Goal: Task Accomplishment & Management: Manage account settings

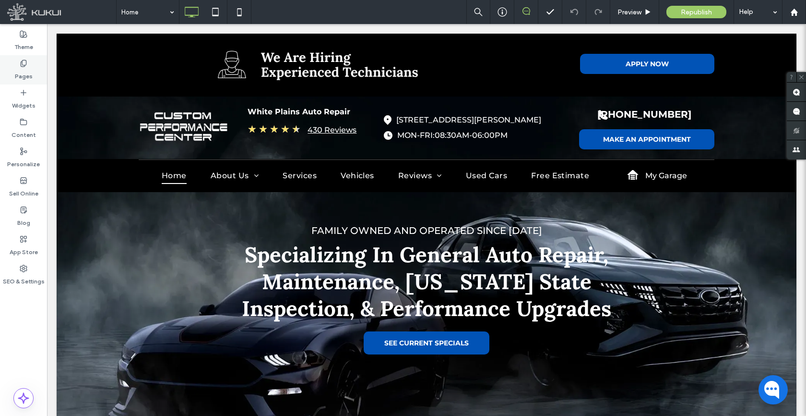
click at [35, 72] on div "Pages" at bounding box center [23, 69] width 47 height 29
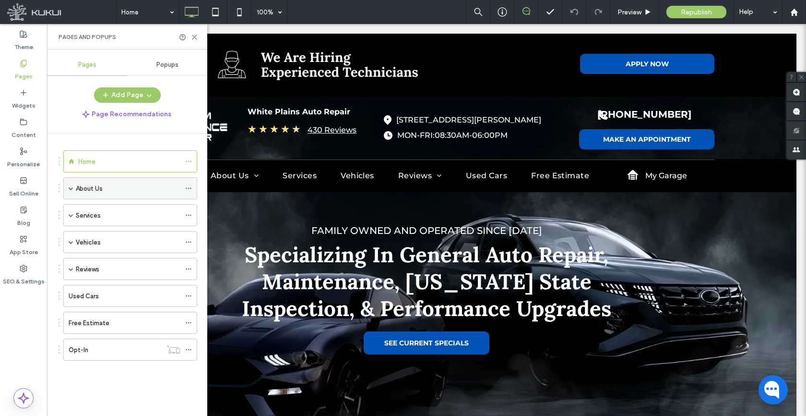
click at [70, 190] on span at bounding box center [71, 188] width 5 height 5
click at [112, 195] on div "About Us" at bounding box center [128, 188] width 105 height 21
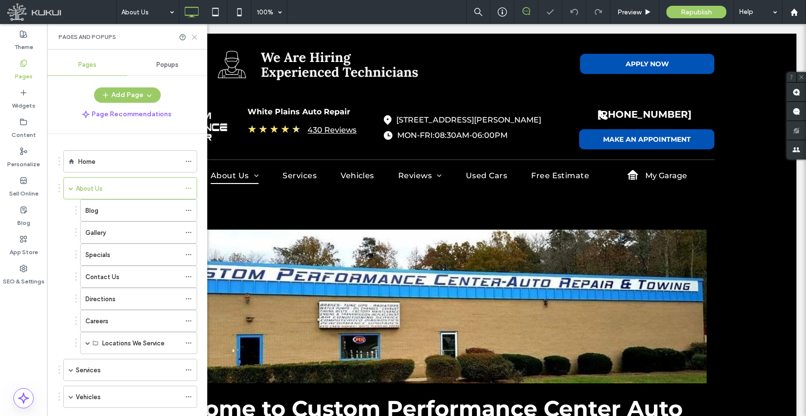
click at [193, 36] on icon at bounding box center [194, 37] width 7 height 7
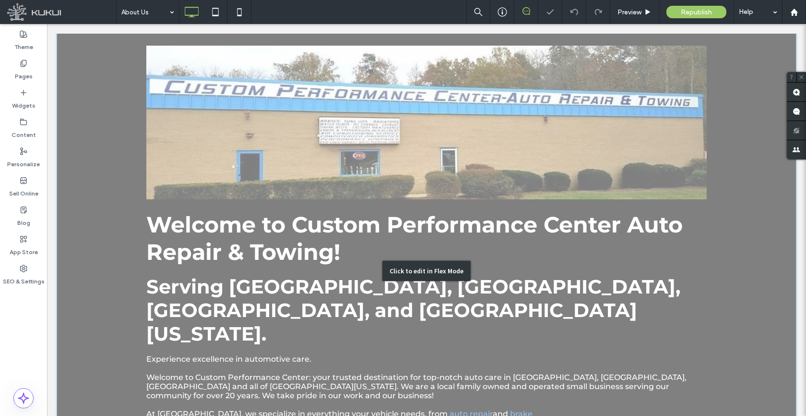
scroll to position [359, 0]
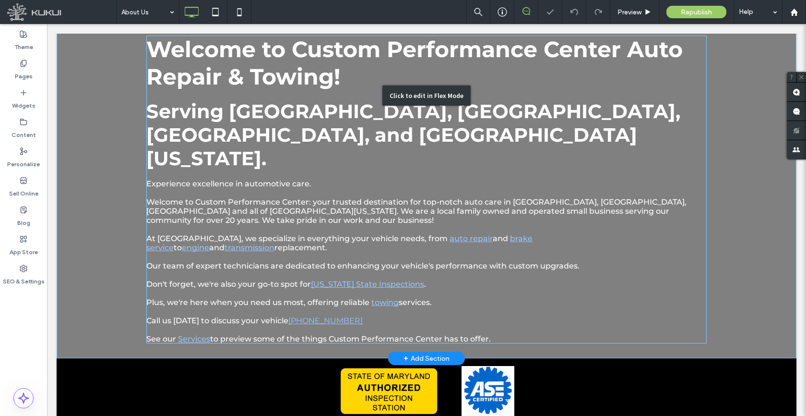
click at [314, 211] on div "Click to edit in Flex Mode" at bounding box center [427, 95] width 740 height 525
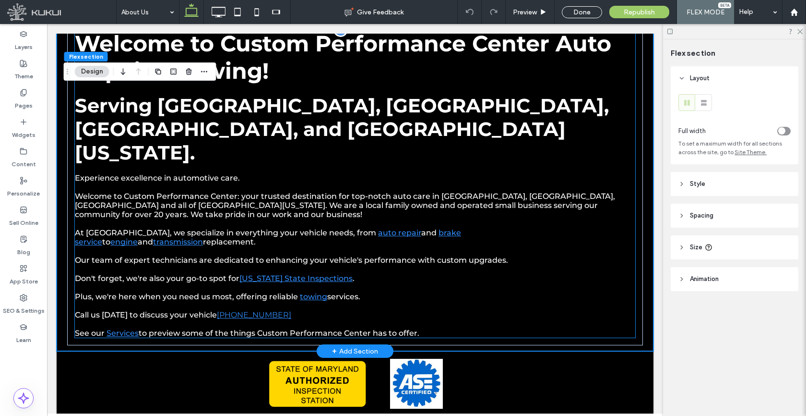
click at [303, 219] on p at bounding box center [355, 223] width 561 height 9
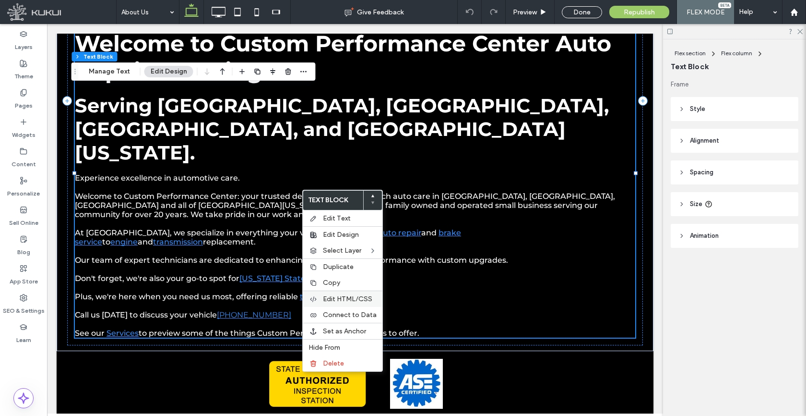
click at [347, 302] on span "Edit HTML/CSS" at bounding box center [347, 299] width 49 height 8
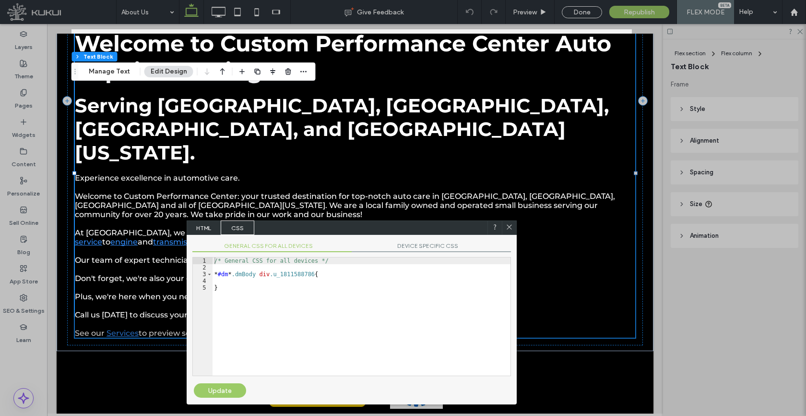
click at [196, 227] on span "HTML" at bounding box center [204, 227] width 34 height 14
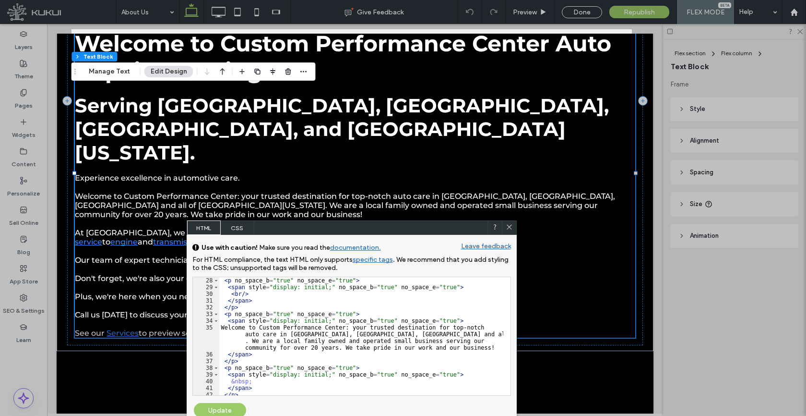
scroll to position [259, 0]
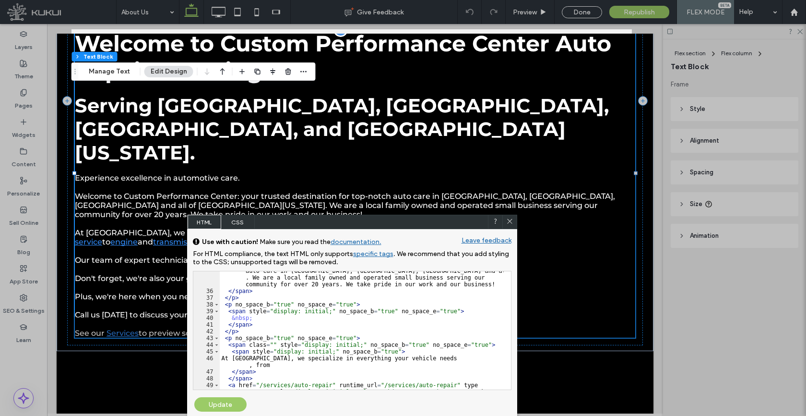
drag, startPoint x: 338, startPoint y: 253, endPoint x: 308, endPoint y: 112, distance: 143.4
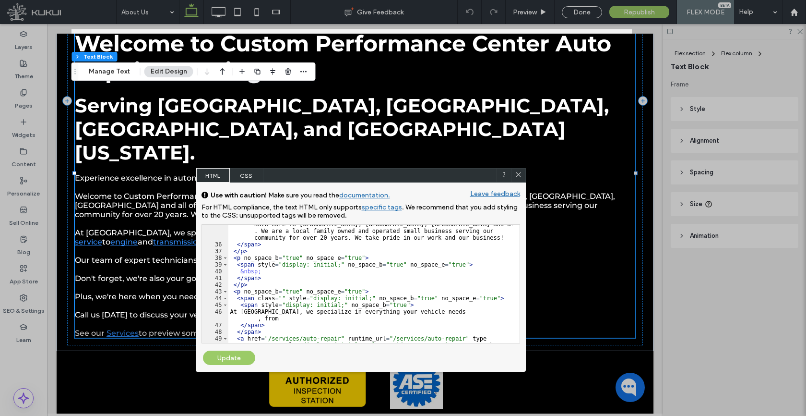
drag, startPoint x: 313, startPoint y: 218, endPoint x: 325, endPoint y: 141, distance: 77.7
click at [325, 168] on div "HTML CSS" at bounding box center [361, 175] width 330 height 14
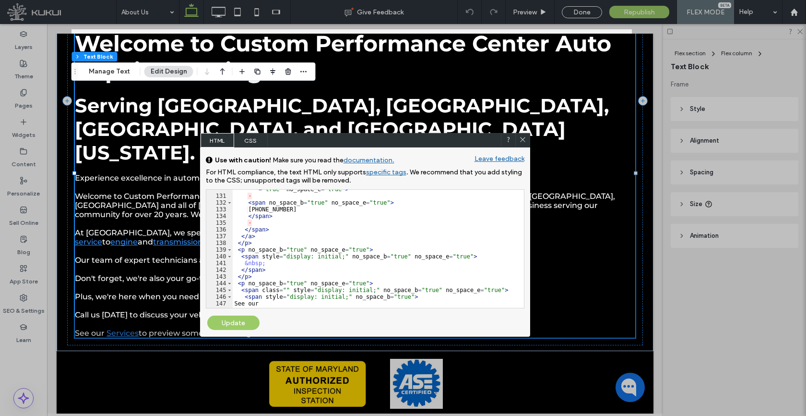
scroll to position [997, 0]
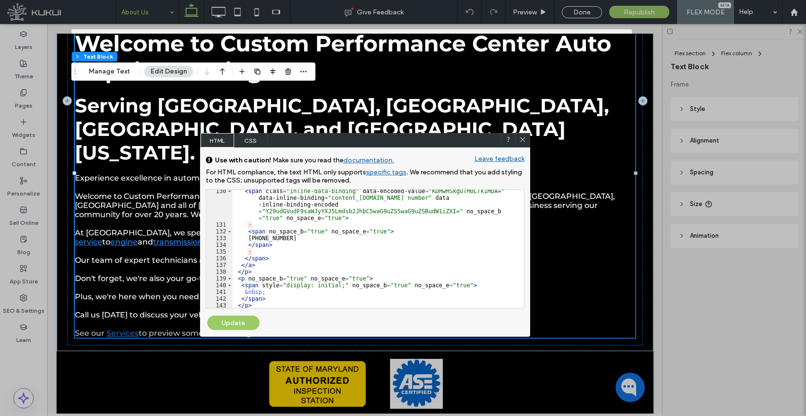
drag, startPoint x: 521, startPoint y: 141, endPoint x: 160, endPoint y: 0, distance: 387.4
click at [521, 141] on icon at bounding box center [522, 139] width 7 height 7
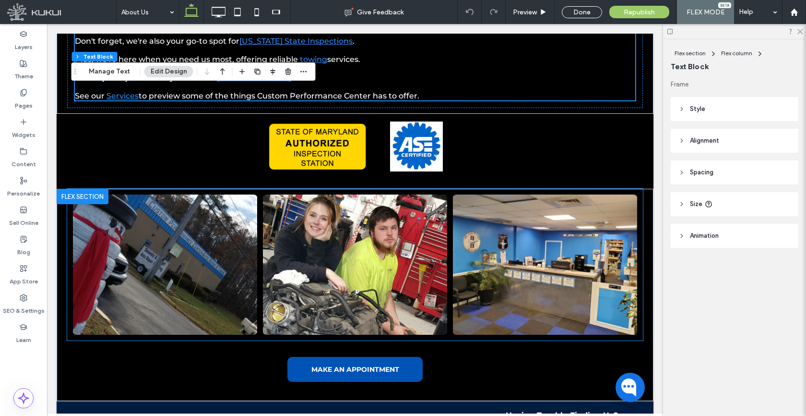
scroll to position [672, 0]
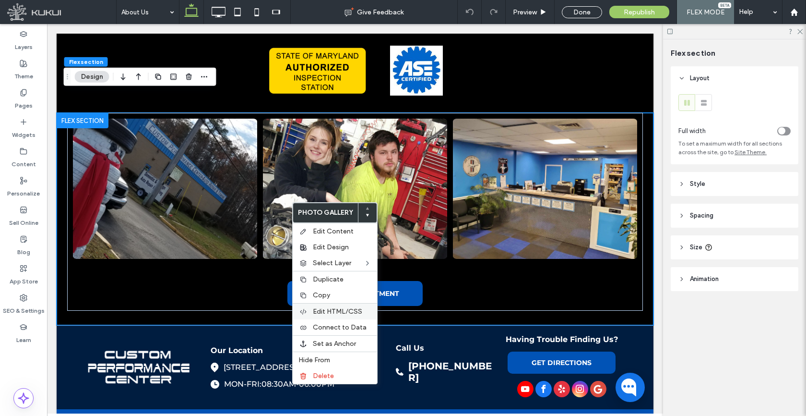
click at [325, 313] on span "Edit HTML/CSS" at bounding box center [337, 311] width 49 height 8
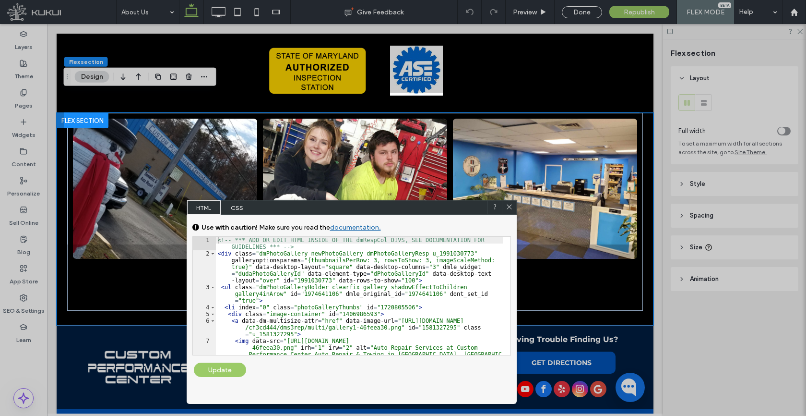
scroll to position [648, 0]
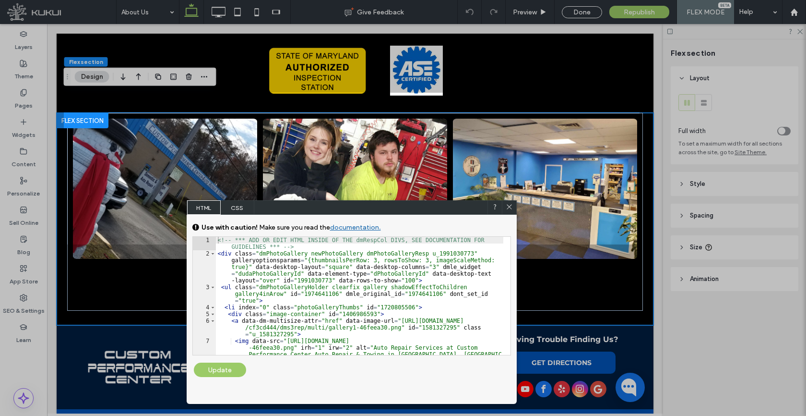
drag, startPoint x: 322, startPoint y: 235, endPoint x: 277, endPoint y: 103, distance: 139.4
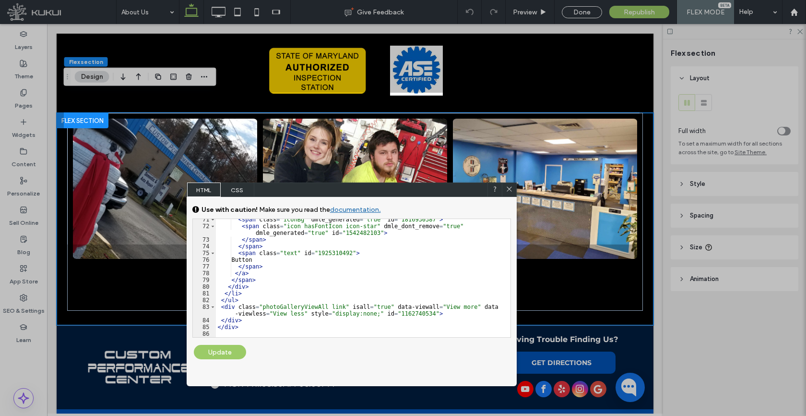
drag, startPoint x: 168, startPoint y: 41, endPoint x: 505, endPoint y: 188, distance: 367.4
click at [506, 188] on icon at bounding box center [509, 188] width 7 height 7
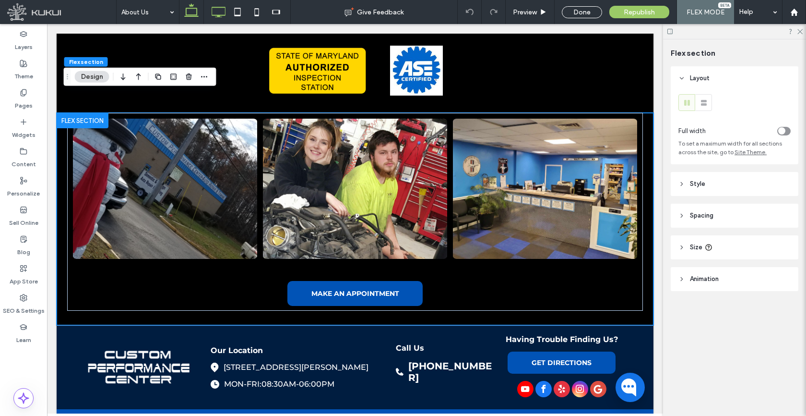
click at [221, 8] on icon at bounding box center [218, 11] width 19 height 19
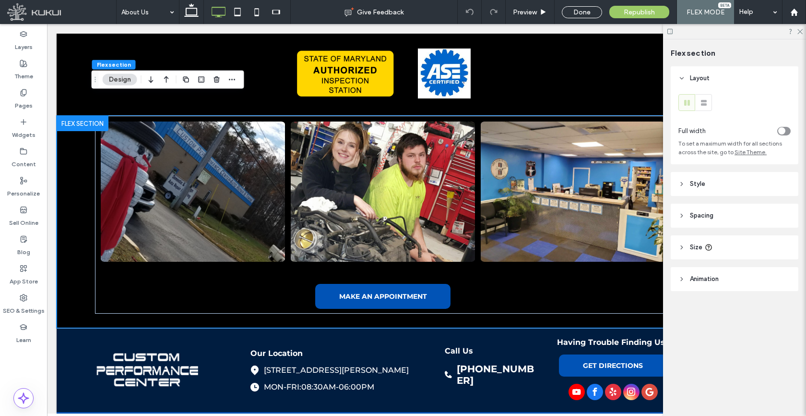
type input "*"
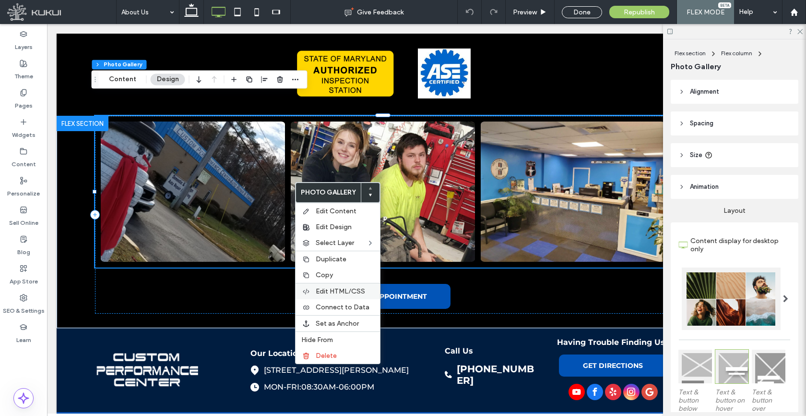
click at [332, 291] on span "Edit HTML/CSS" at bounding box center [340, 291] width 49 height 8
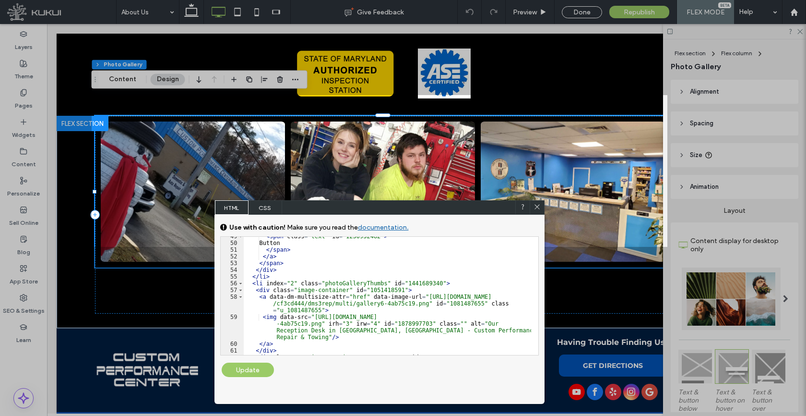
scroll to position [490, 0]
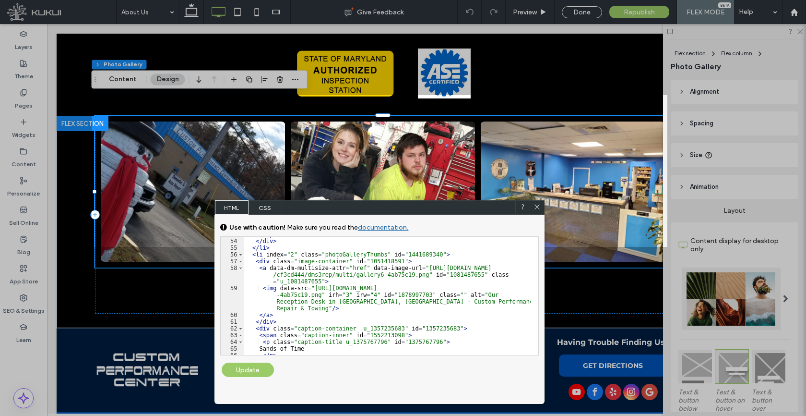
click at [534, 211] on span at bounding box center [537, 207] width 7 height 9
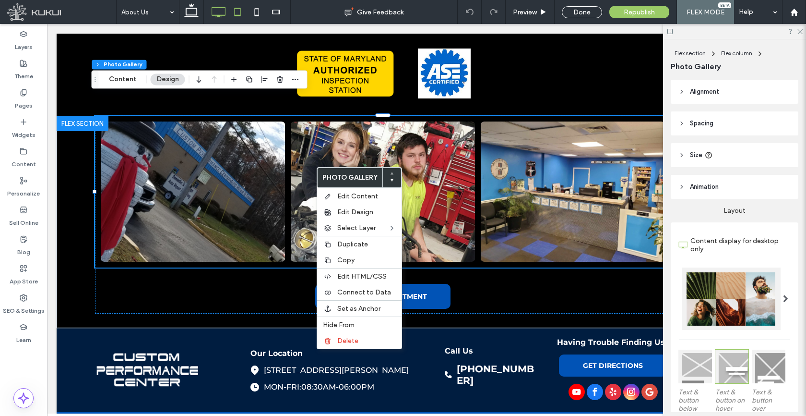
click at [232, 14] on icon at bounding box center [237, 11] width 19 height 19
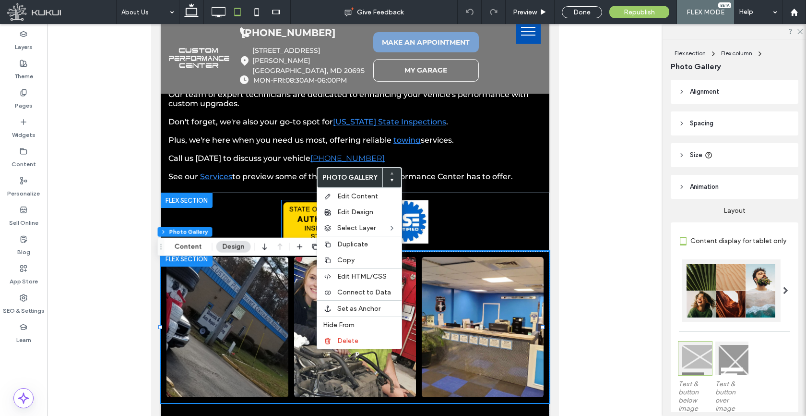
scroll to position [59, 0]
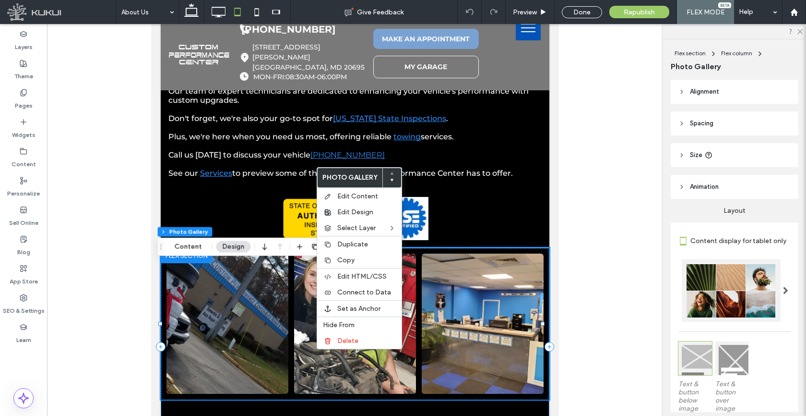
click at [248, 269] on link at bounding box center [228, 323] width 122 height 140
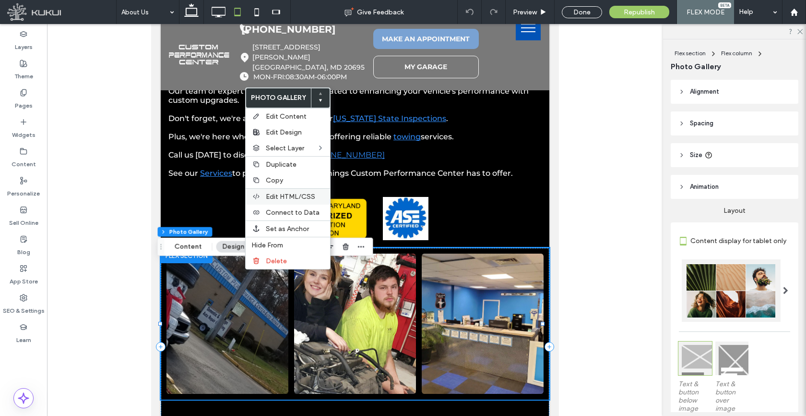
click at [277, 195] on span "Edit HTML/CSS" at bounding box center [290, 197] width 49 height 8
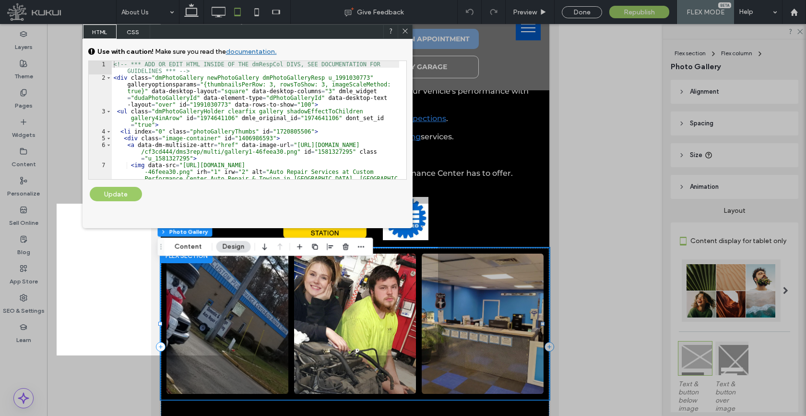
scroll to position [0, 0]
click at [402, 31] on icon at bounding box center [405, 30] width 7 height 7
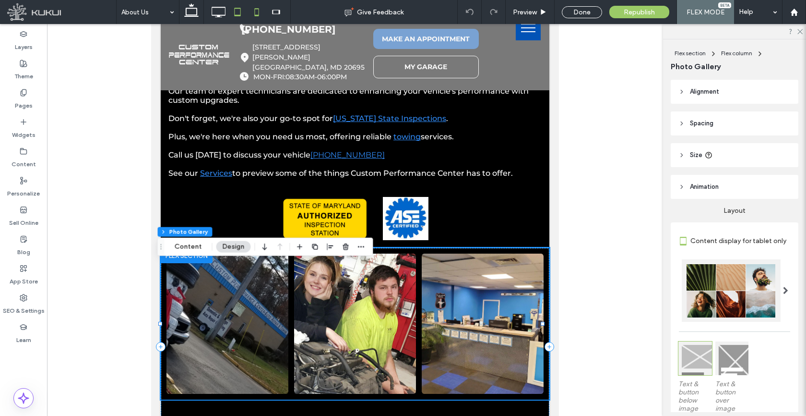
click at [261, 14] on icon at bounding box center [256, 11] width 19 height 19
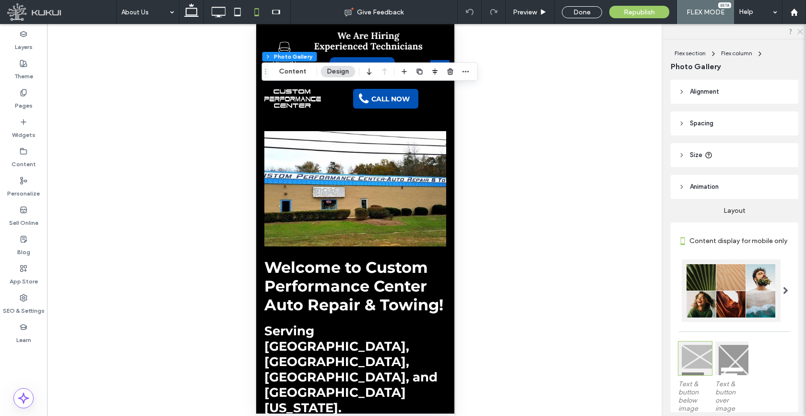
click at [797, 31] on icon at bounding box center [800, 31] width 6 height 6
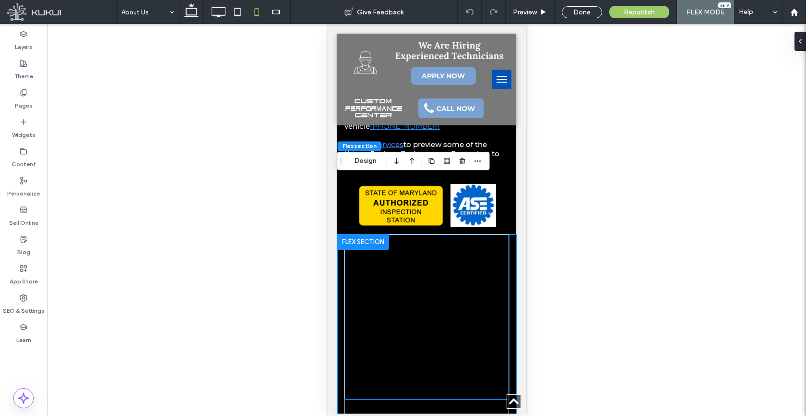
scroll to position [635, 0]
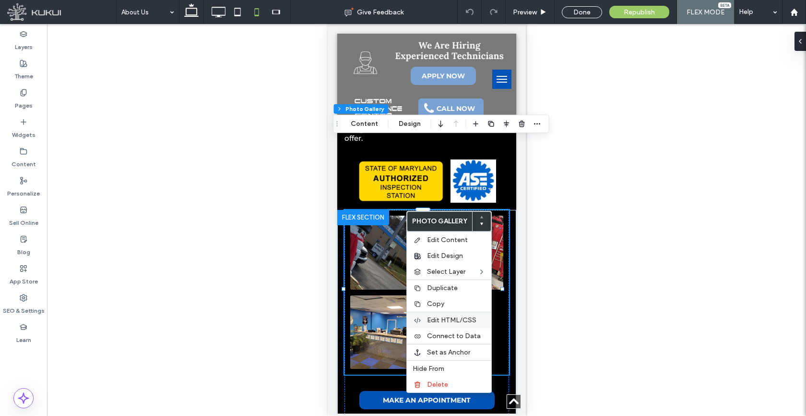
click at [450, 312] on div "Edit HTML/CSS" at bounding box center [449, 320] width 84 height 16
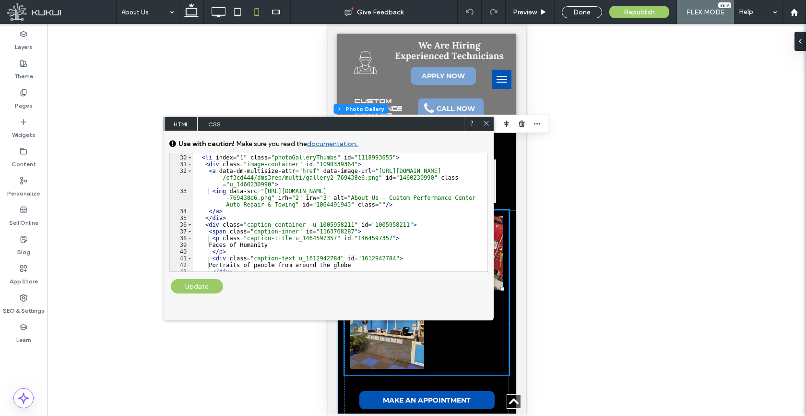
scroll to position [317, 0]
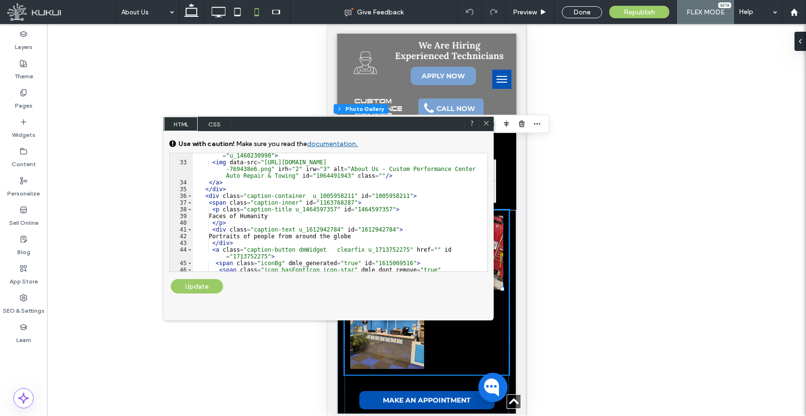
click at [252, 223] on div "< a data-dm-multisize-attr = "href" data-image-url = "[URL][DOMAIN_NAME] /cf3cd…" at bounding box center [337, 215] width 288 height 152
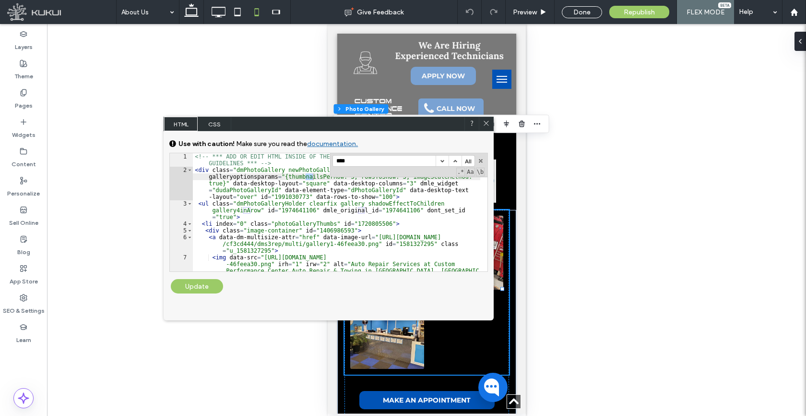
scroll to position [109, 0]
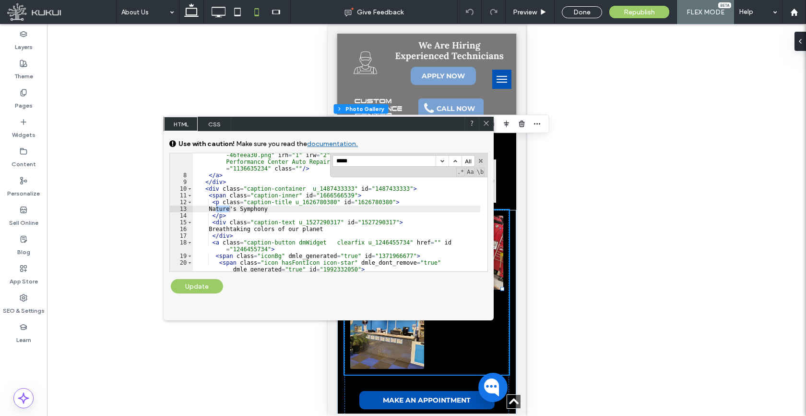
type input "******"
click at [488, 123] on icon at bounding box center [486, 123] width 7 height 7
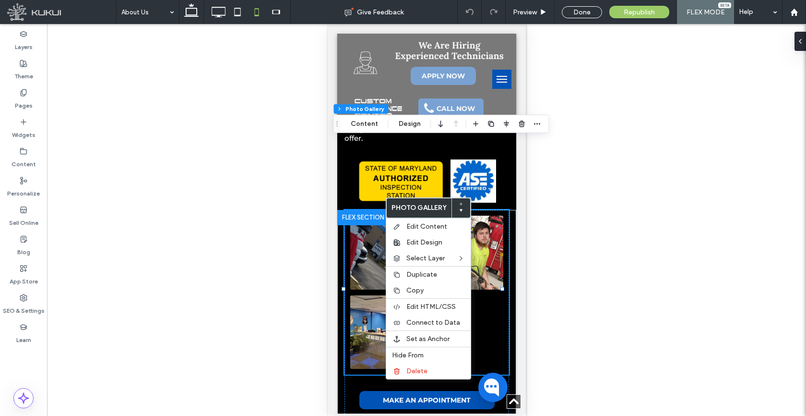
click at [382, 216] on link at bounding box center [387, 253] width 74 height 74
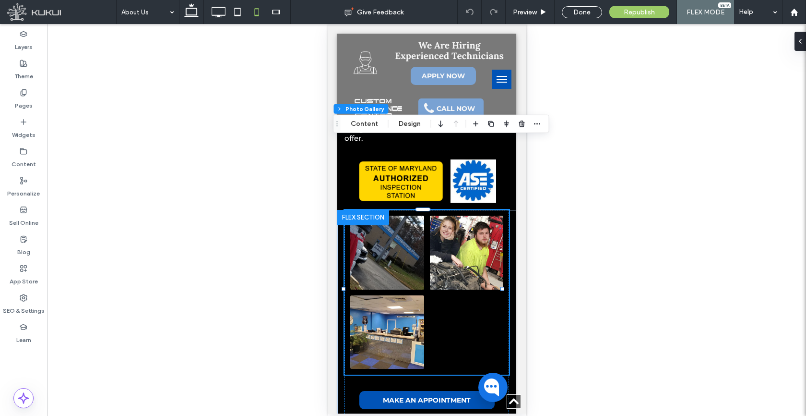
click at [382, 216] on link at bounding box center [387, 253] width 74 height 74
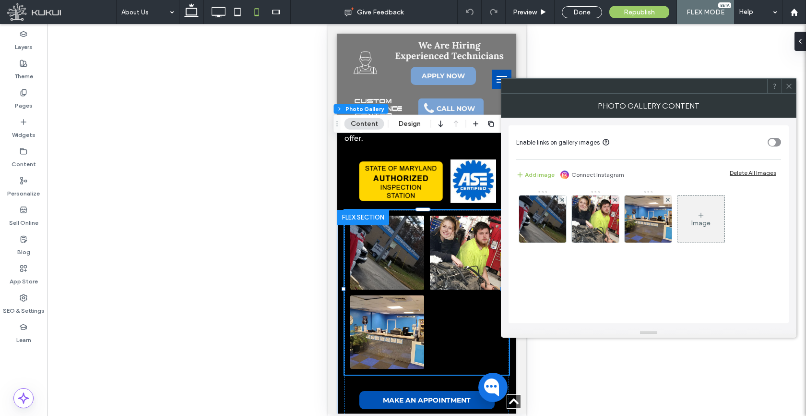
click at [382, 216] on link at bounding box center [387, 253] width 74 height 74
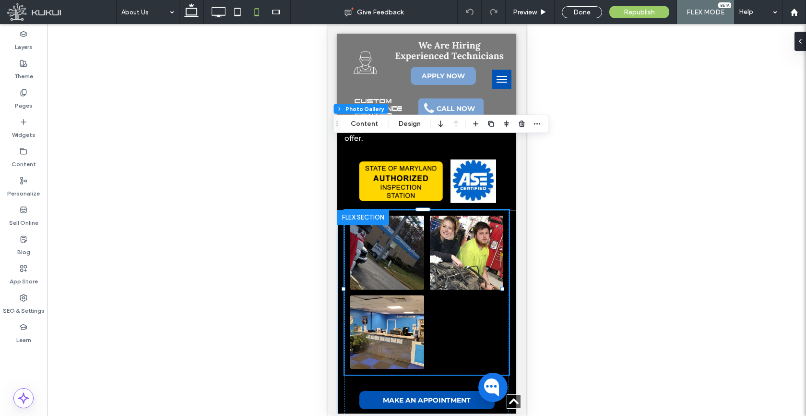
click at [465, 216] on link at bounding box center [467, 253] width 74 height 74
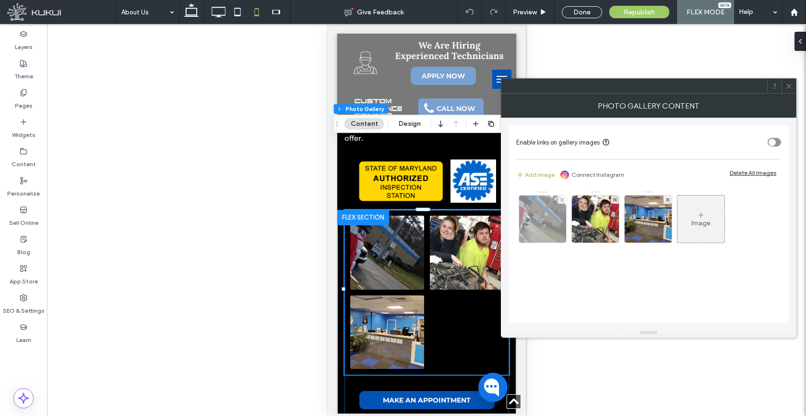
click at [562, 222] on img at bounding box center [542, 218] width 63 height 47
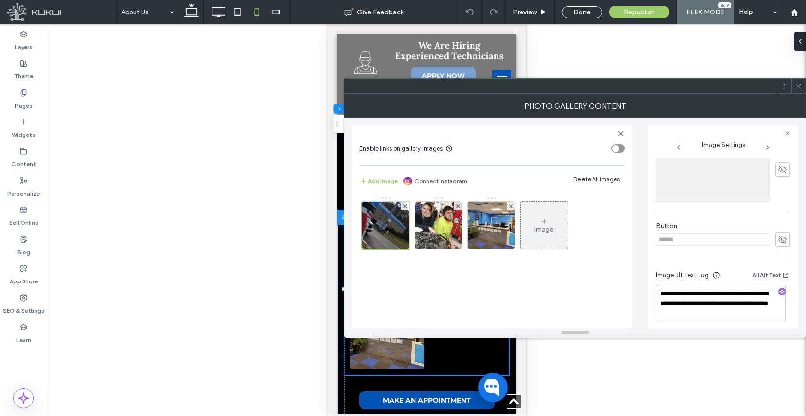
scroll to position [252, 0]
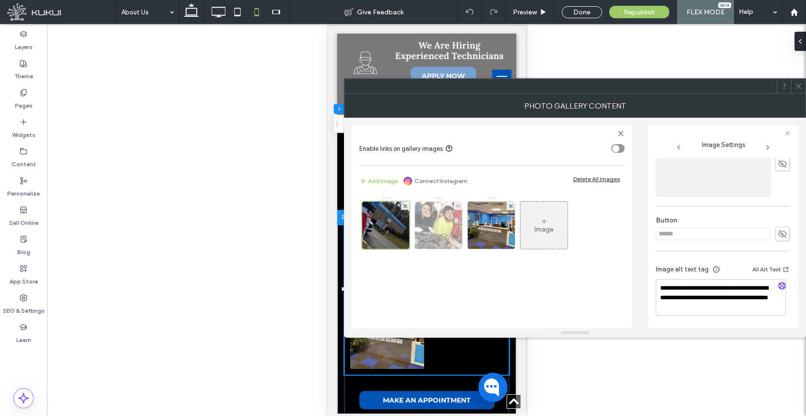
click at [456, 235] on img at bounding box center [438, 225] width 63 height 47
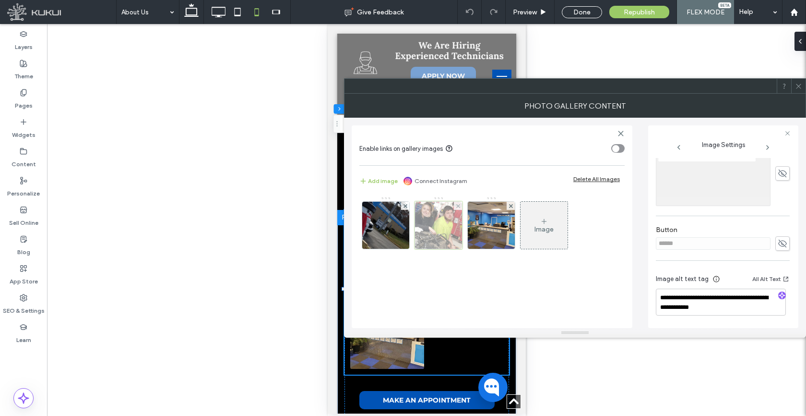
scroll to position [242, 0]
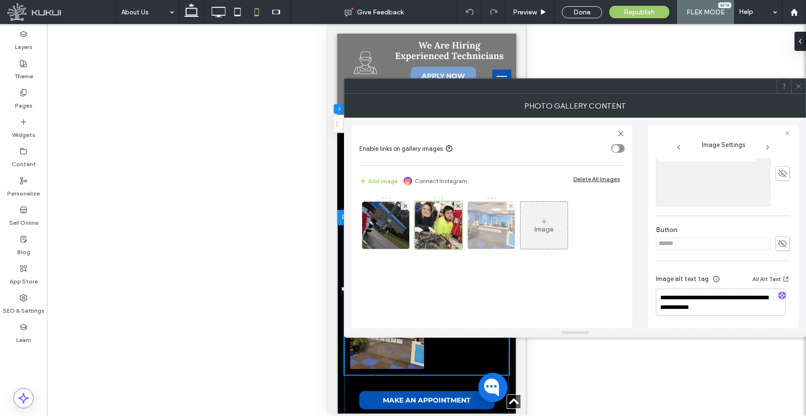
click at [486, 218] on img at bounding box center [491, 225] width 63 height 47
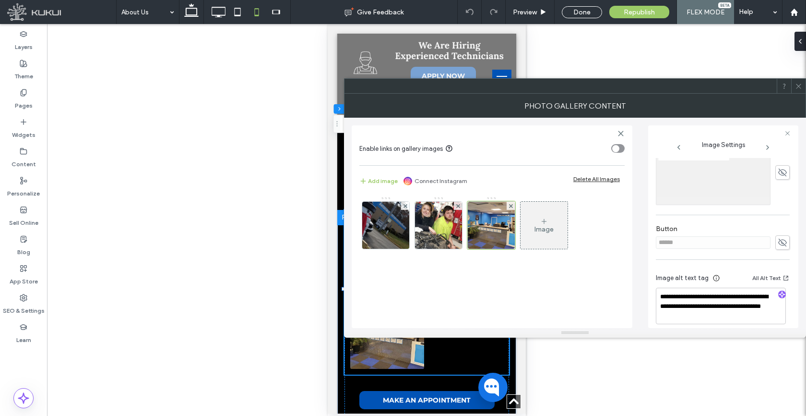
scroll to position [252, 0]
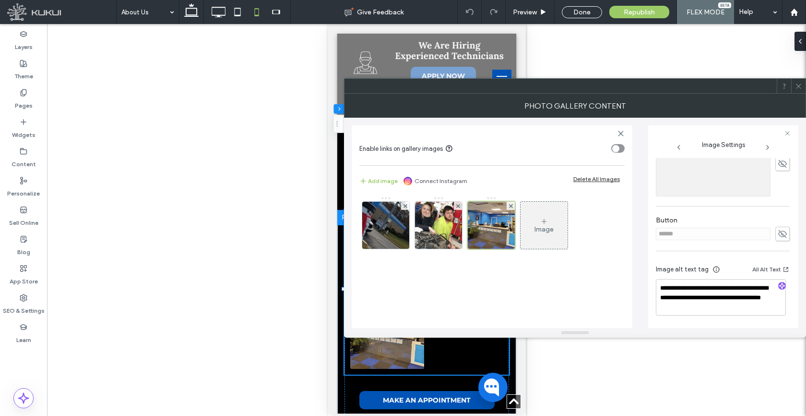
click at [795, 90] on span at bounding box center [798, 86] width 7 height 14
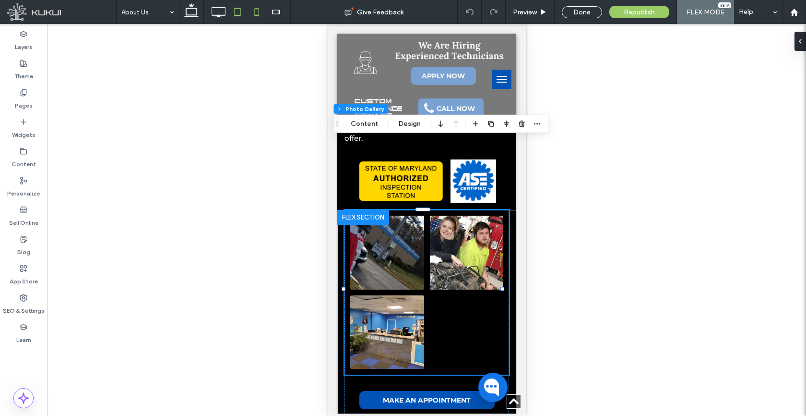
click at [239, 12] on icon at bounding box center [237, 11] width 19 height 19
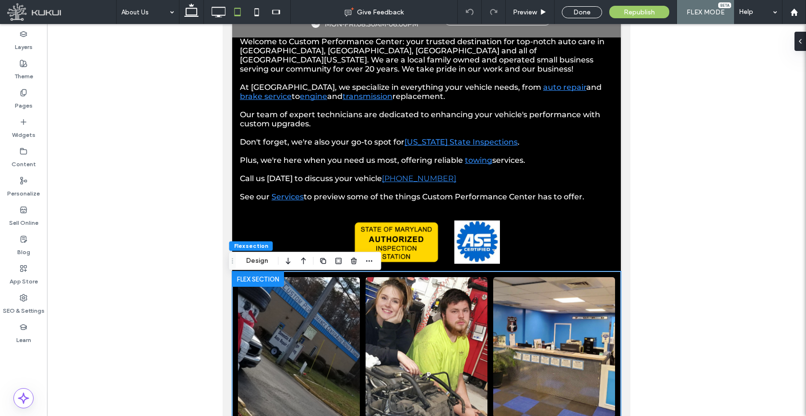
scroll to position [468, 0]
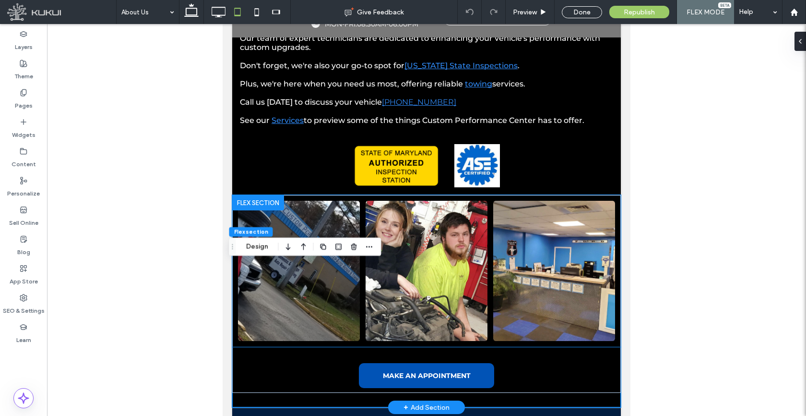
click at [407, 232] on link at bounding box center [427, 271] width 122 height 140
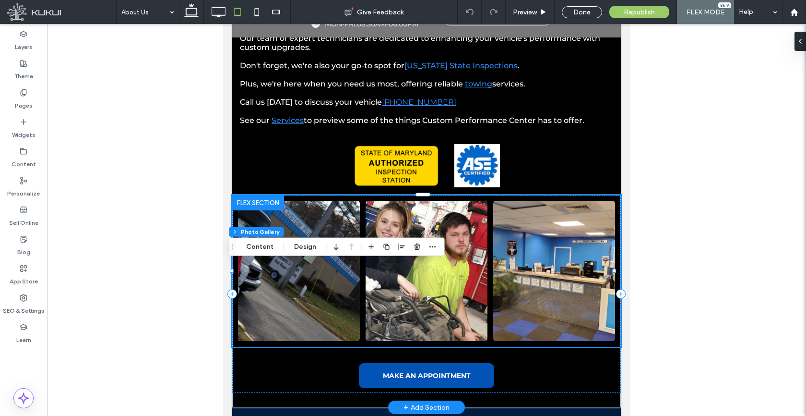
click at [407, 232] on link at bounding box center [427, 271] width 122 height 140
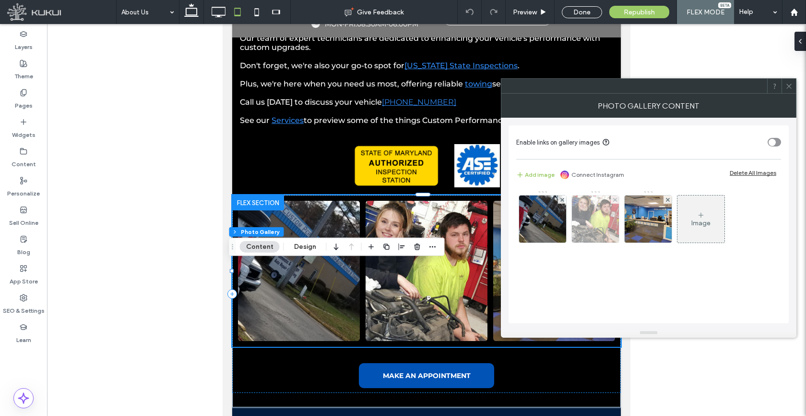
click at [601, 219] on img at bounding box center [595, 218] width 63 height 47
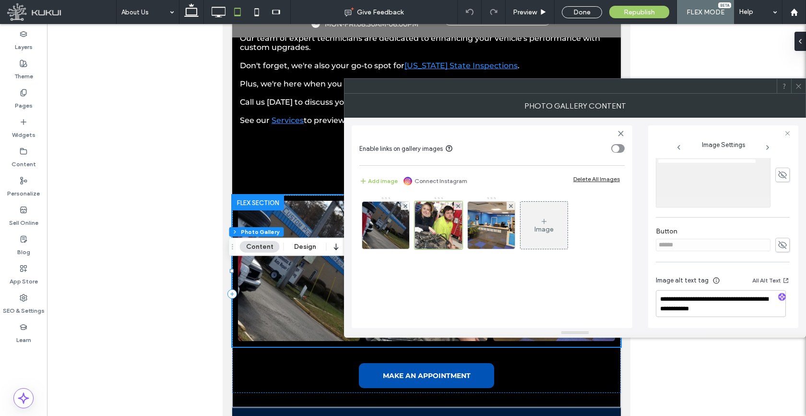
scroll to position [242, 0]
click at [505, 228] on img at bounding box center [491, 225] width 63 height 47
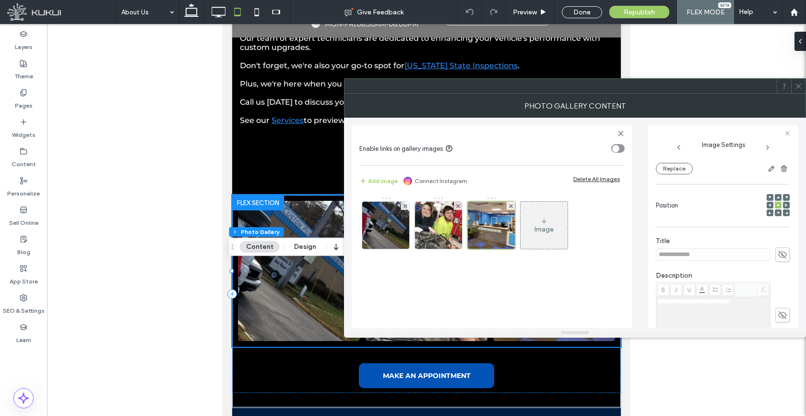
scroll to position [100, 0]
click at [489, 228] on div at bounding box center [492, 225] width 48 height 48
click at [433, 226] on img at bounding box center [438, 225] width 63 height 47
click at [375, 226] on img at bounding box center [385, 225] width 63 height 47
click at [786, 254] on span at bounding box center [783, 254] width 14 height 14
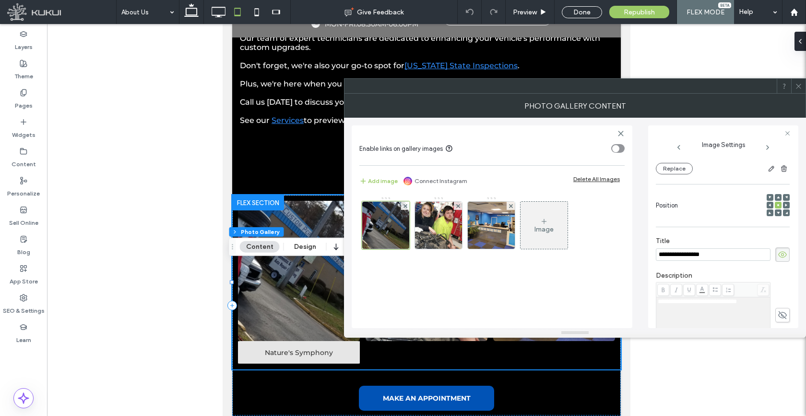
click at [727, 260] on input "**********" at bounding box center [713, 254] width 115 height 12
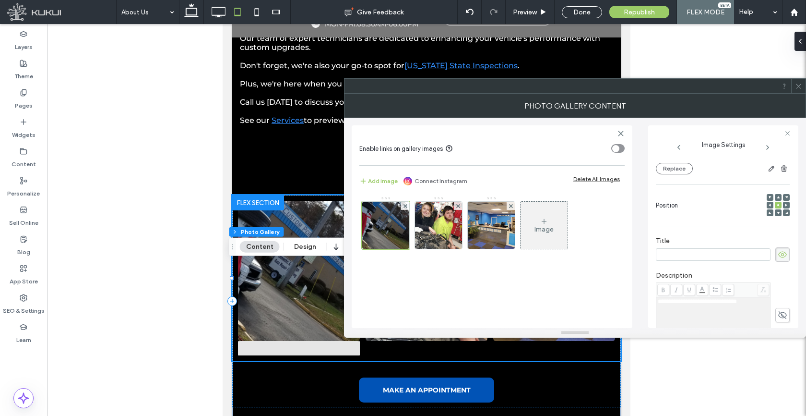
click at [780, 256] on use at bounding box center [783, 255] width 9 height 6
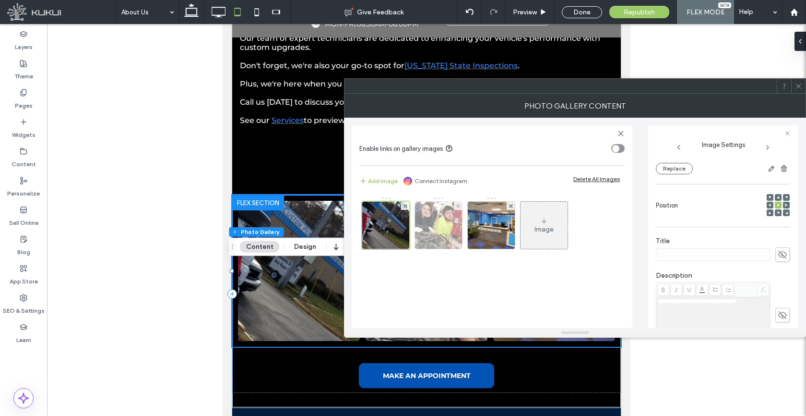
click at [449, 235] on img at bounding box center [438, 225] width 63 height 47
drag, startPoint x: 787, startPoint y: 253, endPoint x: 776, endPoint y: 253, distance: 10.6
click at [786, 253] on div "**********" at bounding box center [723, 243] width 135 height 170
click at [776, 253] on span at bounding box center [783, 254] width 14 height 14
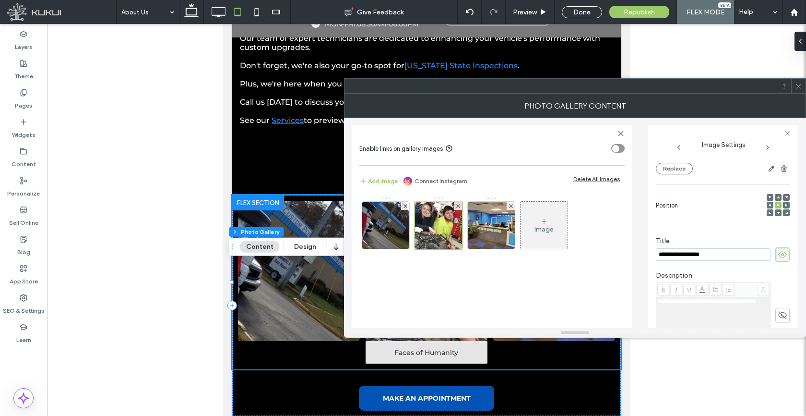
click at [705, 255] on input "**********" at bounding box center [713, 254] width 115 height 12
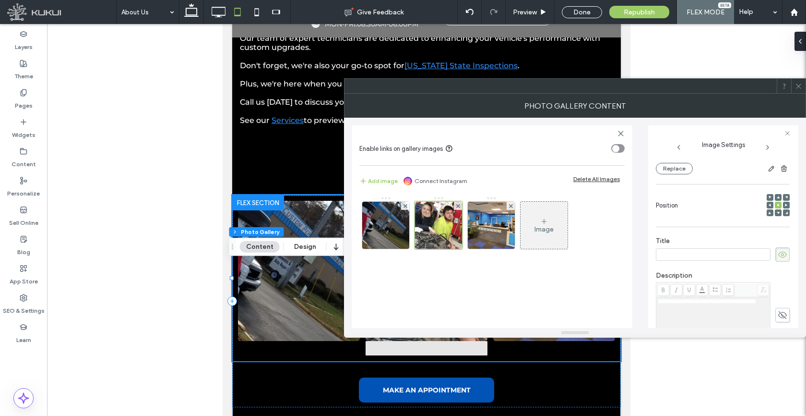
click at [778, 255] on icon at bounding box center [783, 254] width 10 height 11
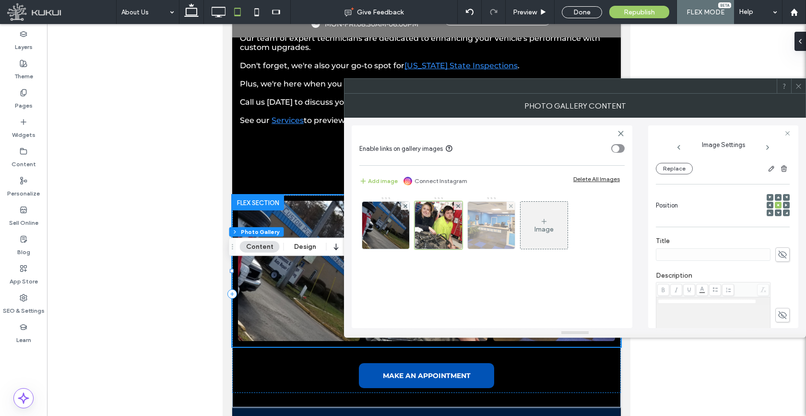
click at [488, 222] on img at bounding box center [491, 225] width 63 height 47
click at [778, 256] on icon at bounding box center [783, 254] width 10 height 11
click at [720, 255] on input "**********" at bounding box center [713, 254] width 115 height 12
click at [720, 256] on input "**********" at bounding box center [713, 254] width 115 height 12
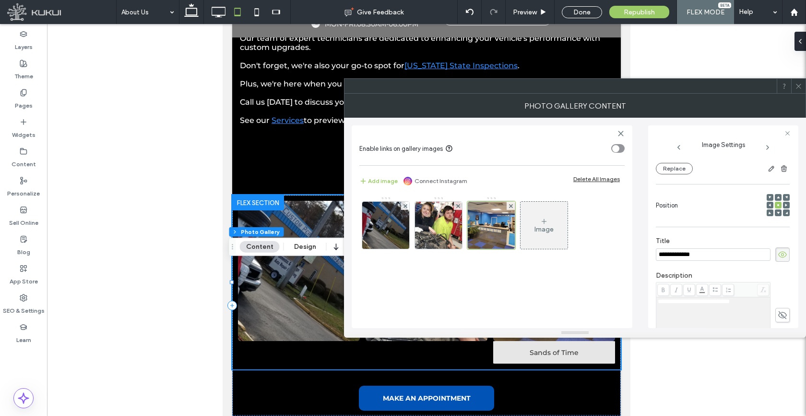
click at [719, 256] on input "**********" at bounding box center [713, 254] width 115 height 12
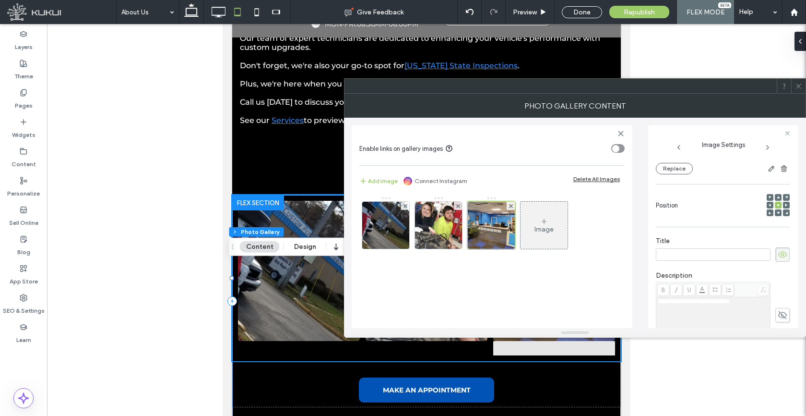
click at [782, 257] on icon at bounding box center [783, 254] width 10 height 11
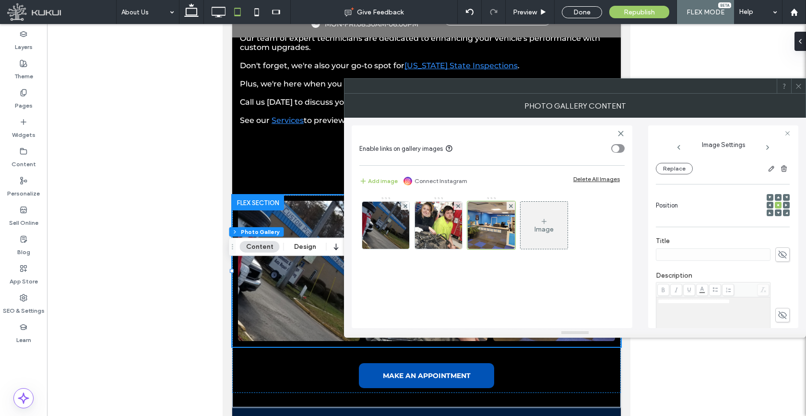
click at [799, 88] on icon at bounding box center [798, 86] width 7 height 7
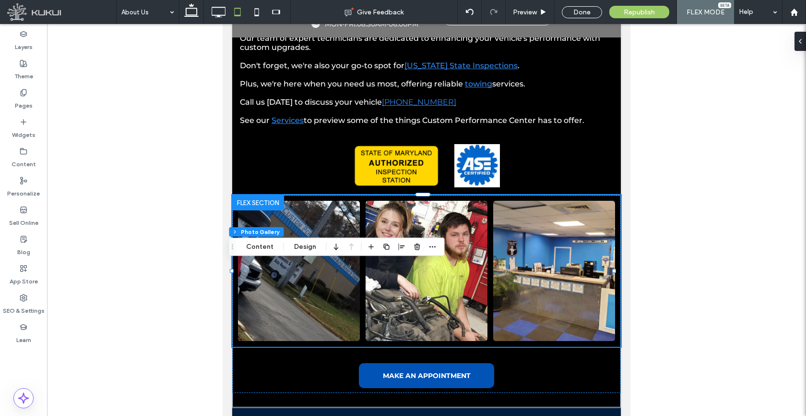
click at [257, 11] on icon at bounding box center [256, 11] width 19 height 19
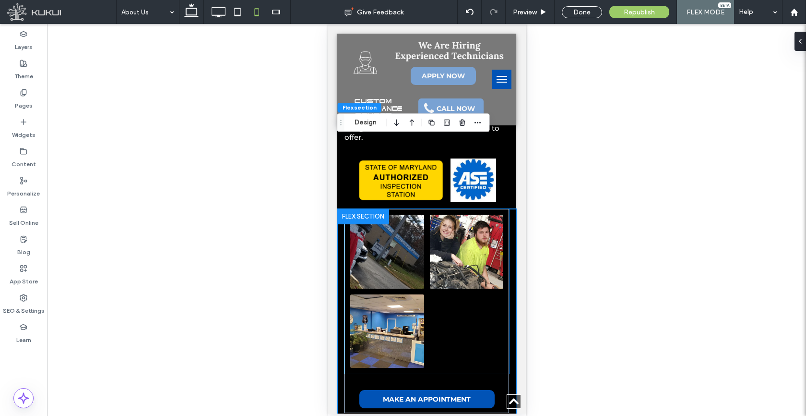
scroll to position [637, 0]
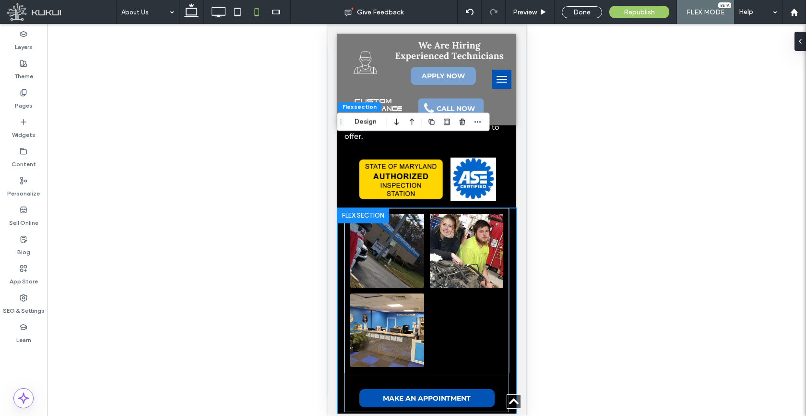
click at [398, 293] on link at bounding box center [387, 330] width 74 height 74
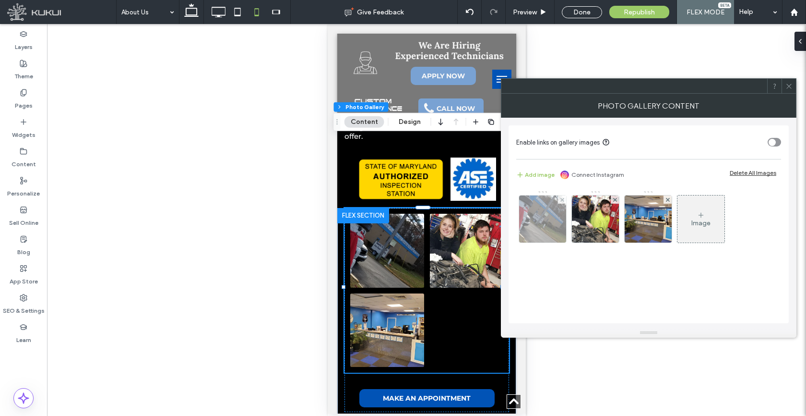
click at [529, 223] on img at bounding box center [542, 218] width 63 height 47
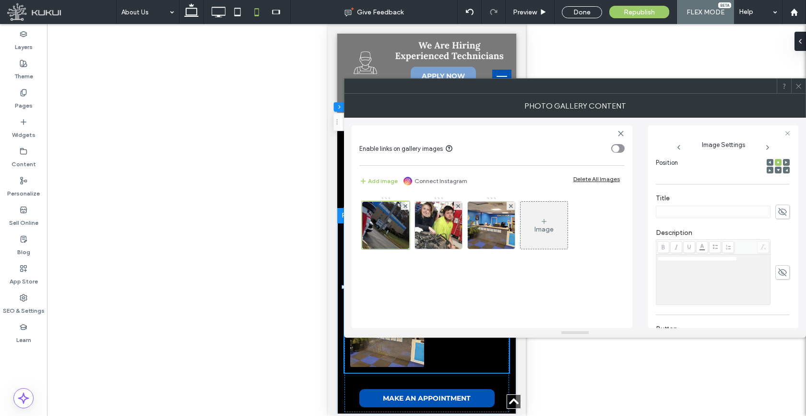
scroll to position [95, 0]
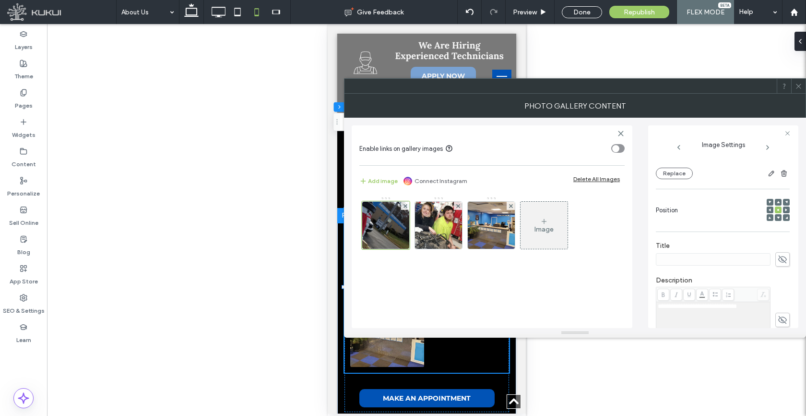
click at [801, 90] on span at bounding box center [798, 86] width 7 height 14
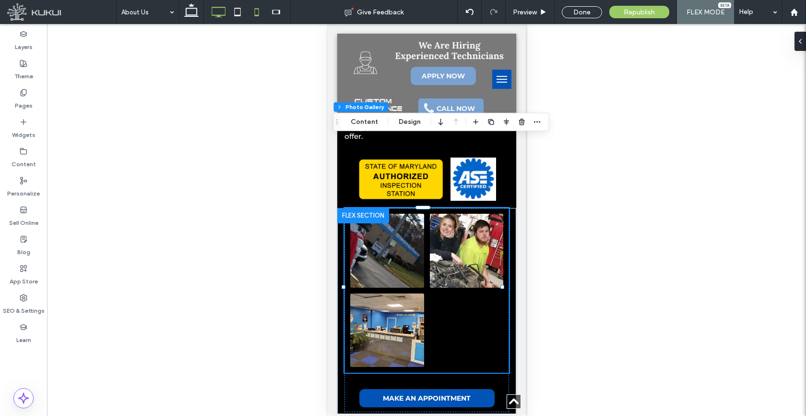
click at [216, 17] on icon at bounding box center [218, 11] width 19 height 19
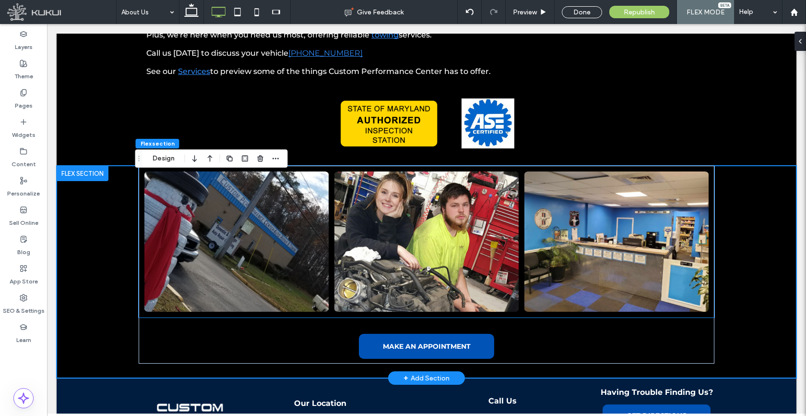
scroll to position [629, 0]
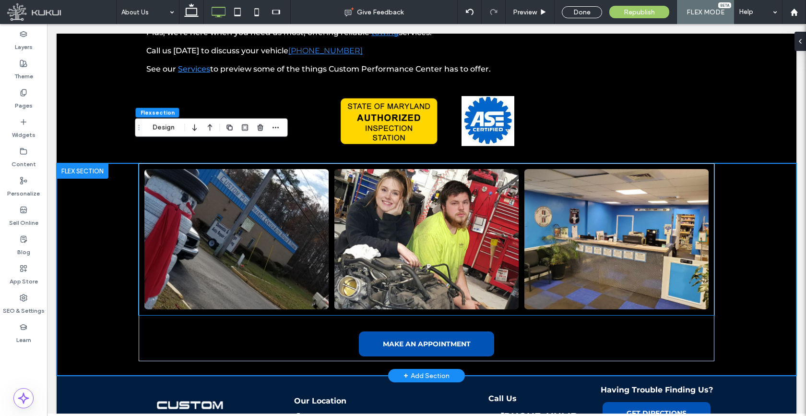
click at [357, 218] on link at bounding box center [427, 239] width 184 height 140
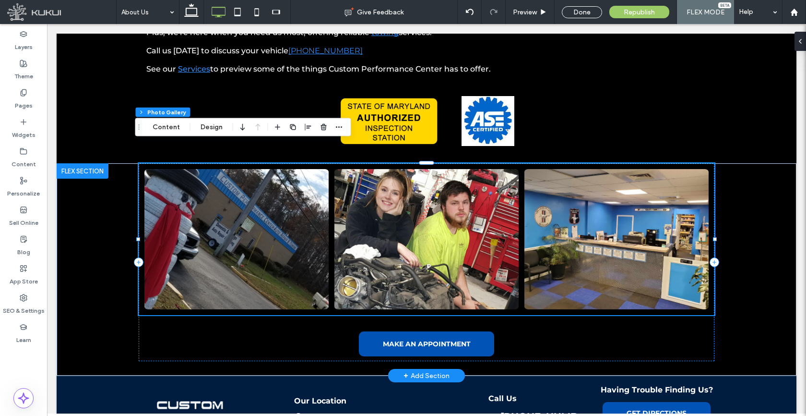
click at [357, 218] on link at bounding box center [427, 239] width 184 height 140
click at [442, 213] on link at bounding box center [427, 239] width 184 height 140
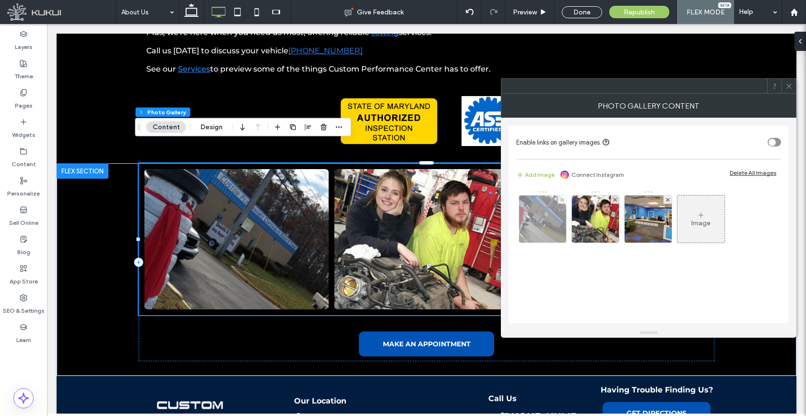
click at [533, 206] on img at bounding box center [542, 218] width 63 height 47
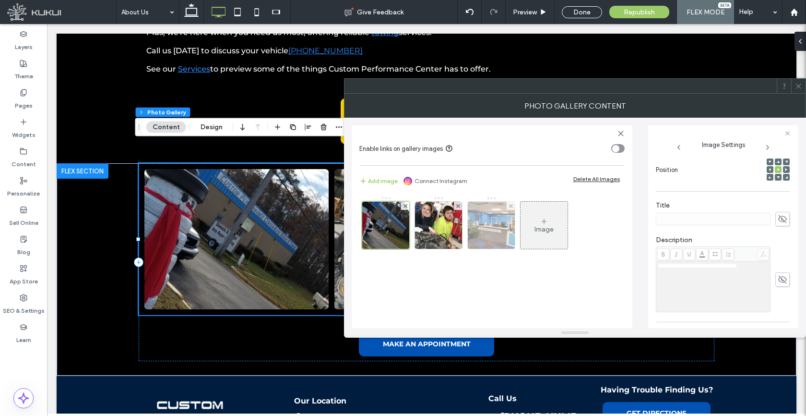
scroll to position [135, 0]
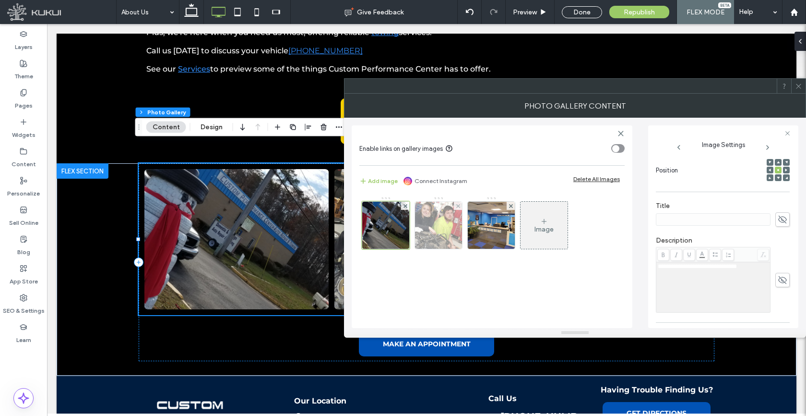
click at [446, 226] on img at bounding box center [438, 225] width 63 height 47
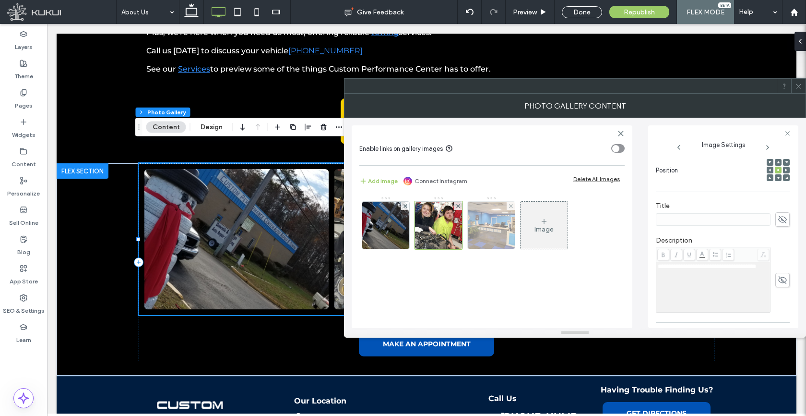
click at [489, 227] on img at bounding box center [491, 225] width 63 height 47
click at [797, 88] on use at bounding box center [798, 86] width 5 height 5
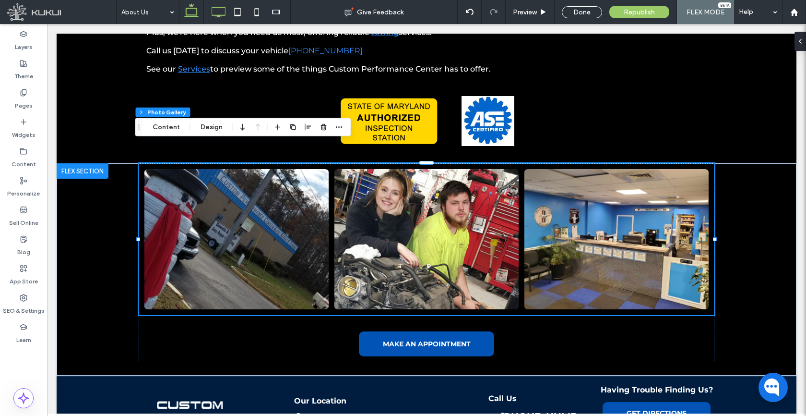
click at [197, 17] on icon at bounding box center [191, 11] width 19 height 19
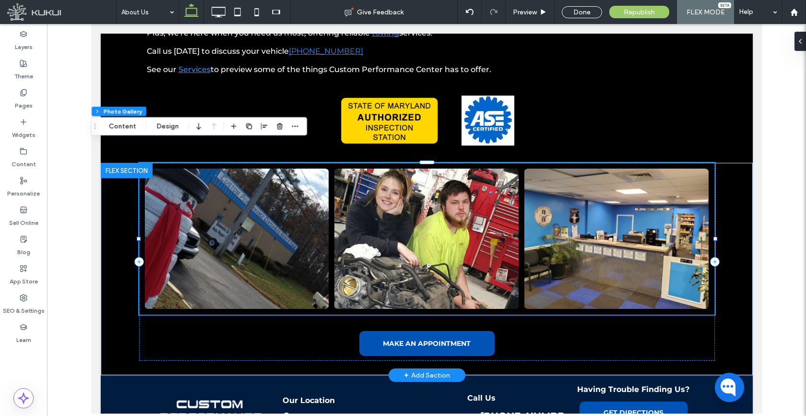
click at [427, 213] on link at bounding box center [426, 238] width 184 height 140
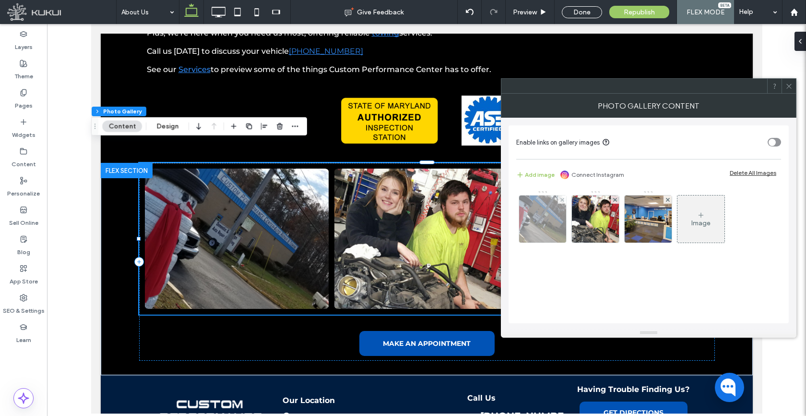
click at [531, 210] on img at bounding box center [542, 218] width 63 height 47
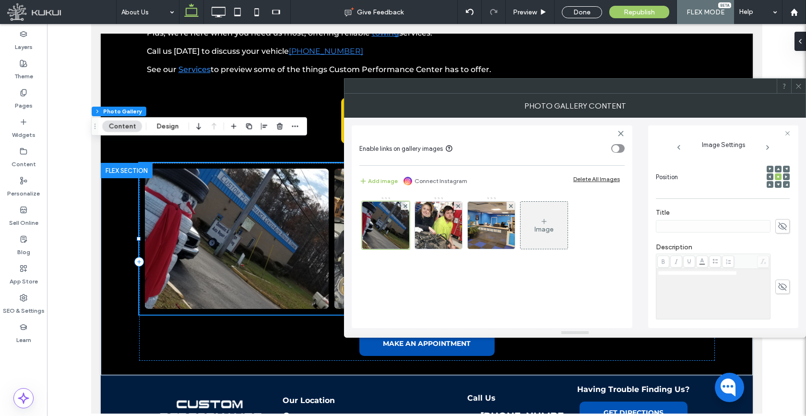
scroll to position [126, 0]
click at [800, 88] on icon at bounding box center [798, 86] width 7 height 7
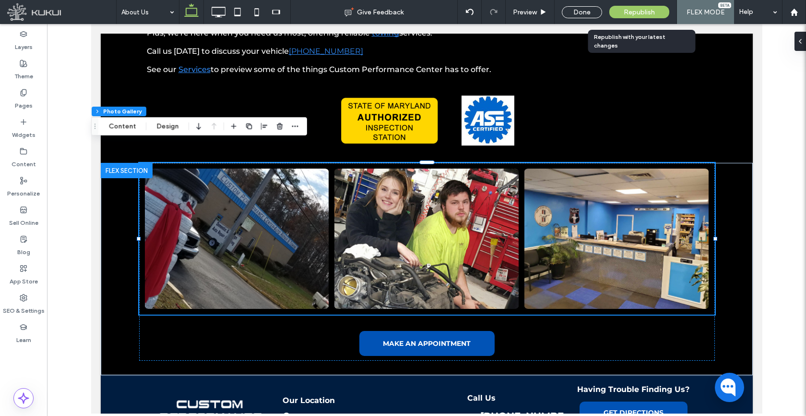
click at [649, 14] on span "Republish" at bounding box center [639, 12] width 31 height 8
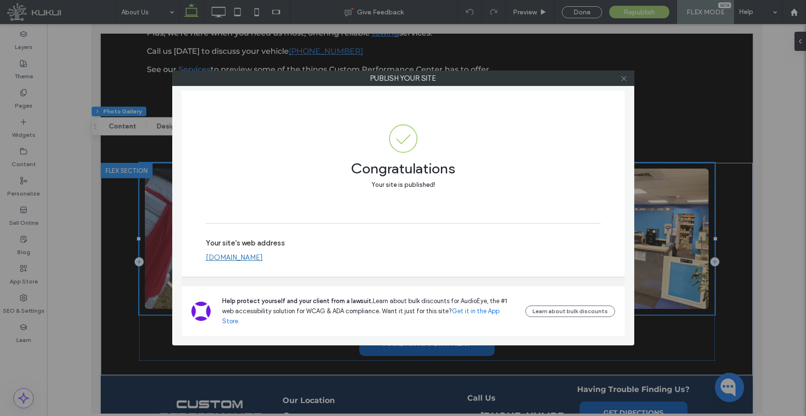
click at [624, 80] on icon at bounding box center [624, 78] width 7 height 7
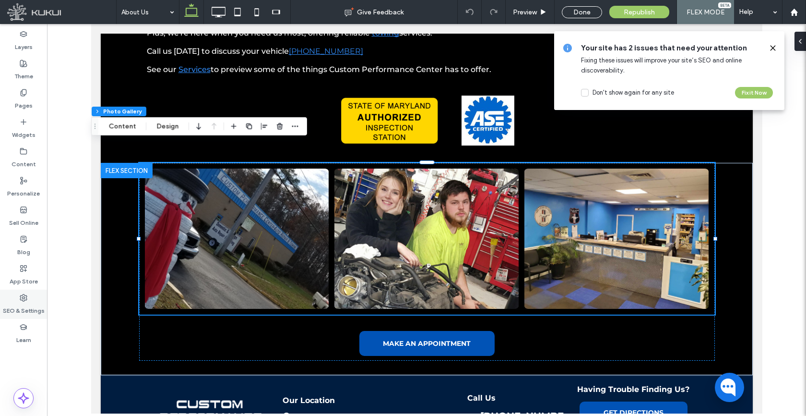
drag, startPoint x: 23, startPoint y: 298, endPoint x: 23, endPoint y: 292, distance: 5.8
click at [23, 298] on use at bounding box center [23, 297] width 7 height 7
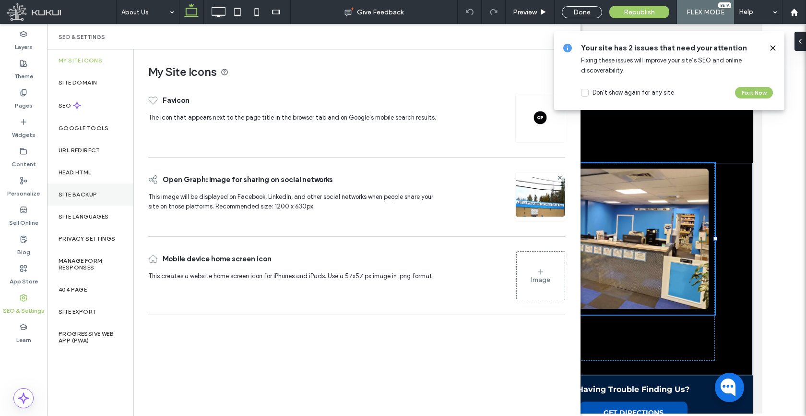
click at [71, 195] on label "Site Backup" at bounding box center [78, 194] width 38 height 7
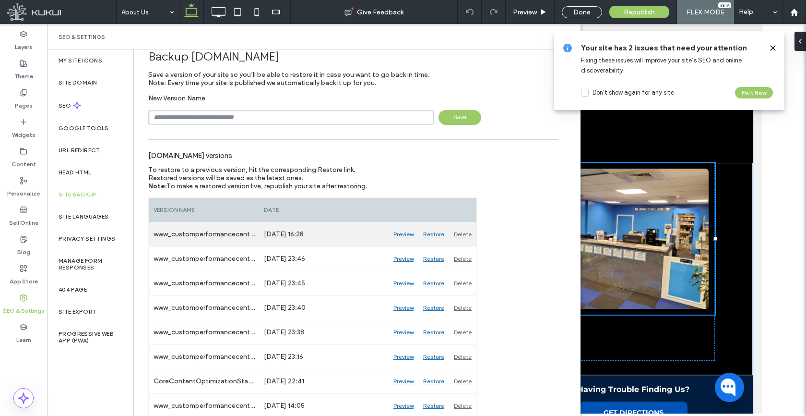
scroll to position [72, 0]
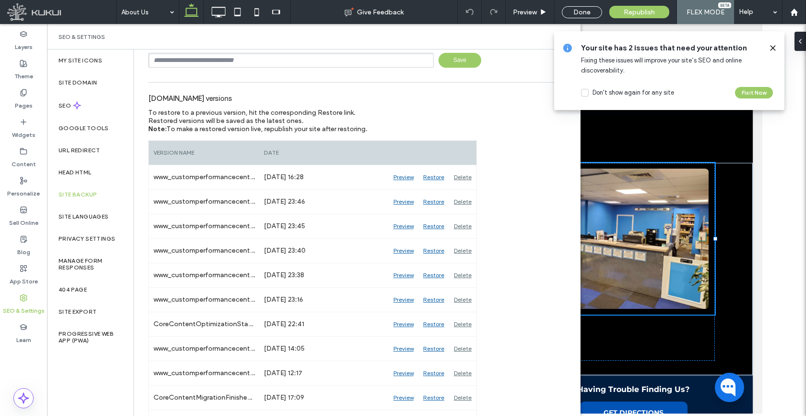
click at [225, 63] on input "text" at bounding box center [291, 60] width 286 height 15
type input "**********"
click at [467, 60] on span "Save" at bounding box center [460, 60] width 43 height 15
